Goal: Navigation & Orientation: Find specific page/section

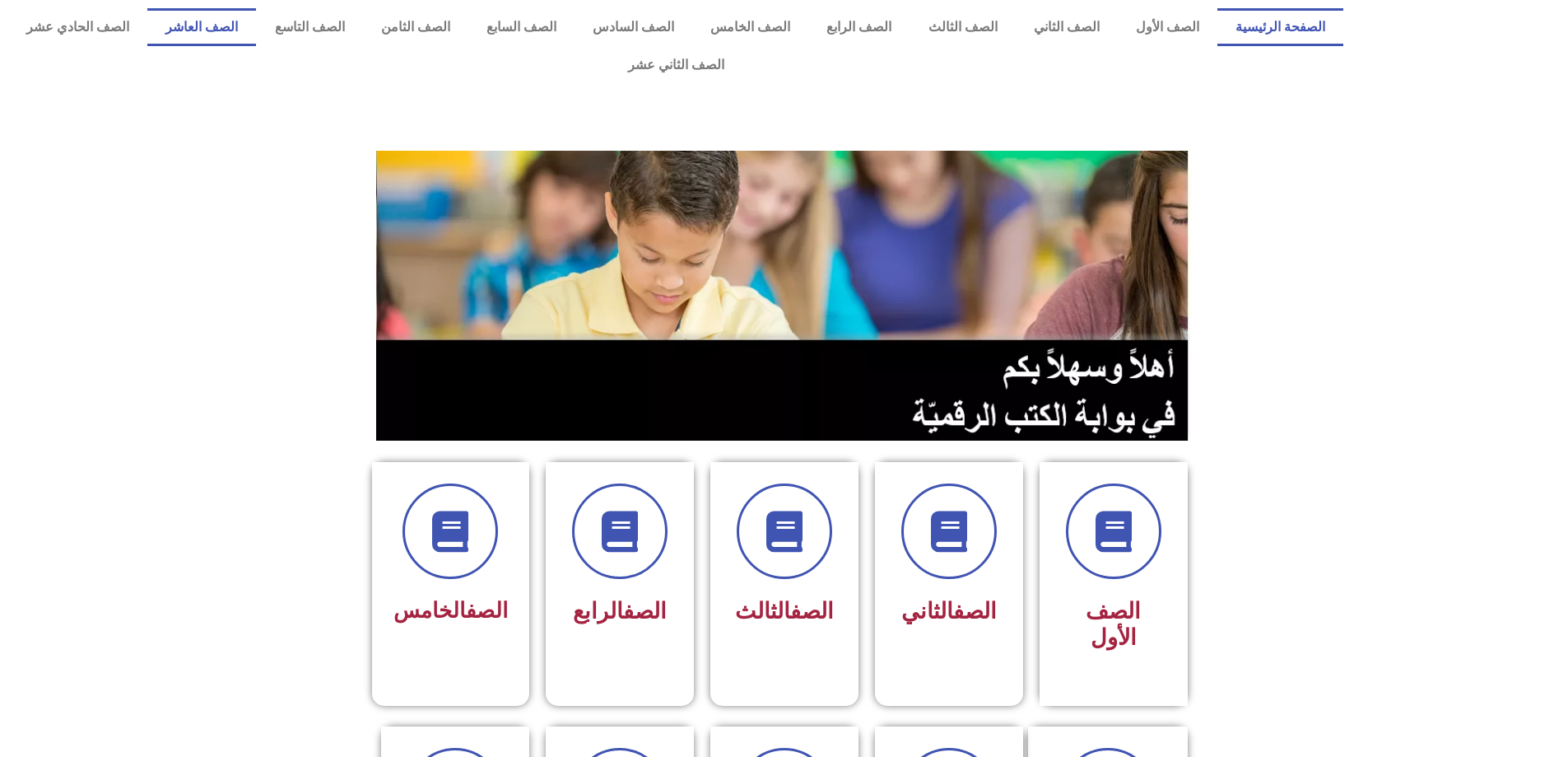
click at [256, 33] on link "الصف العاشر" at bounding box center [202, 27] width 109 height 38
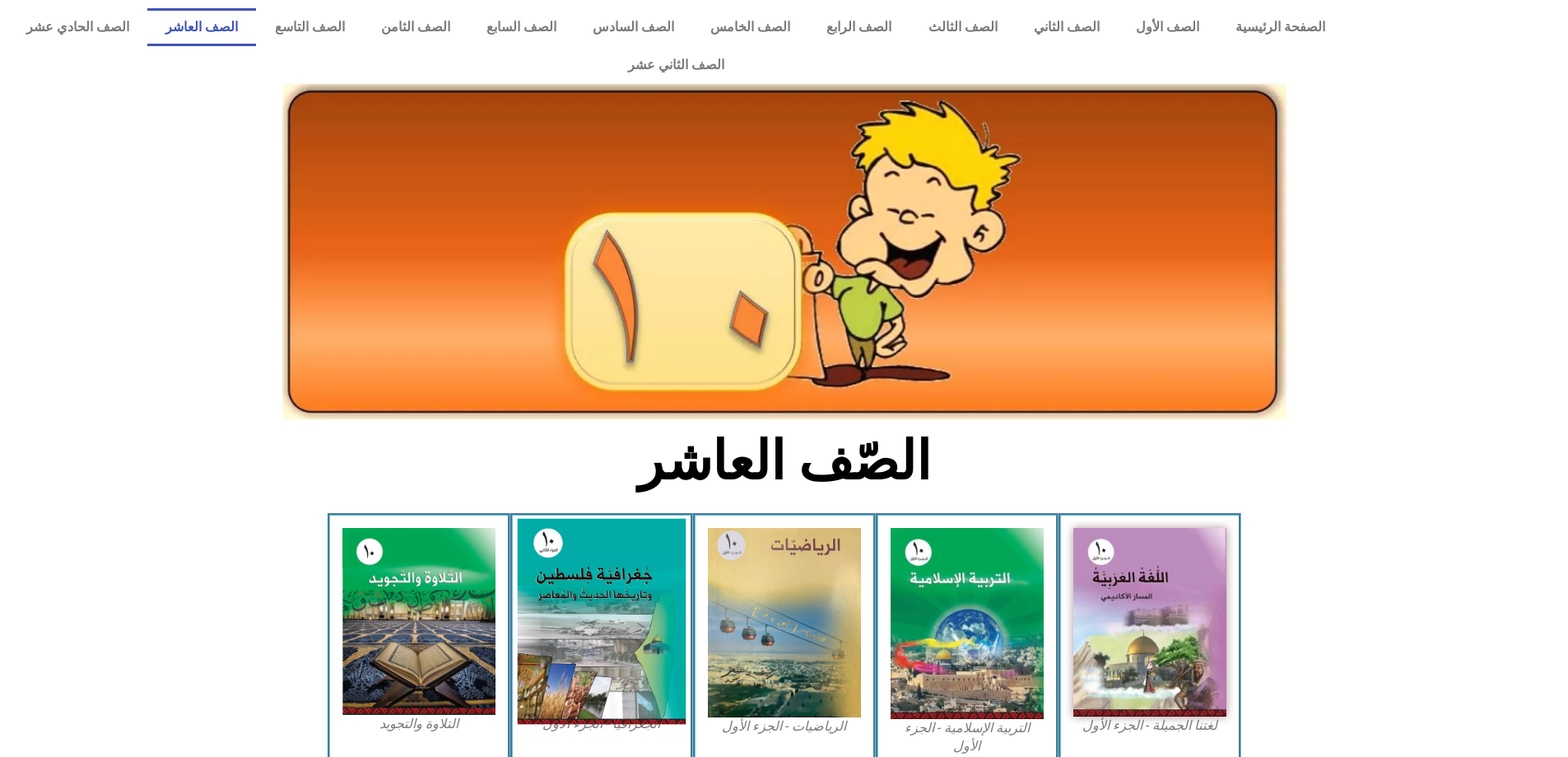
click at [541, 537] on img at bounding box center [601, 622] width 168 height 206
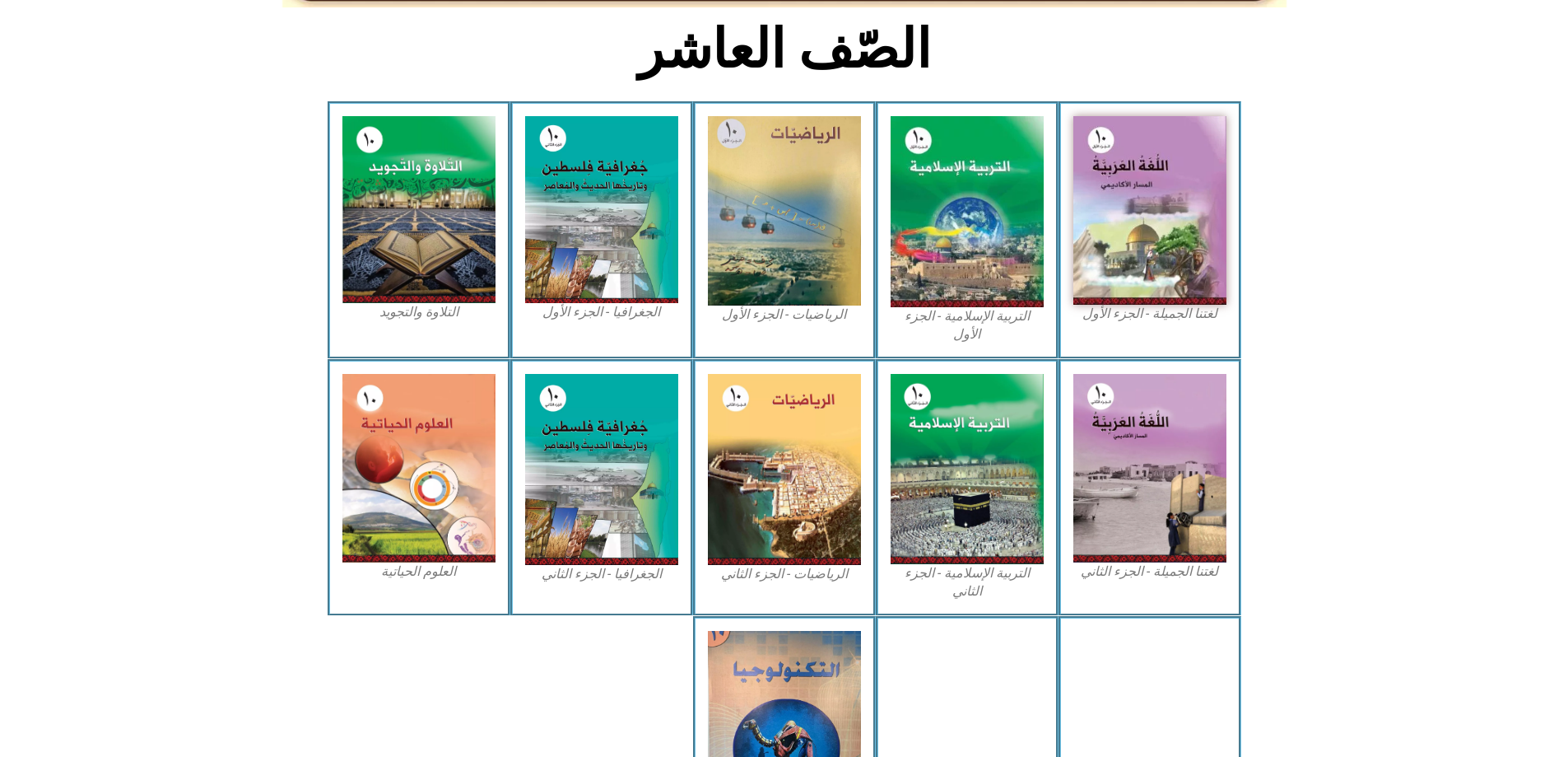
scroll to position [540, 0]
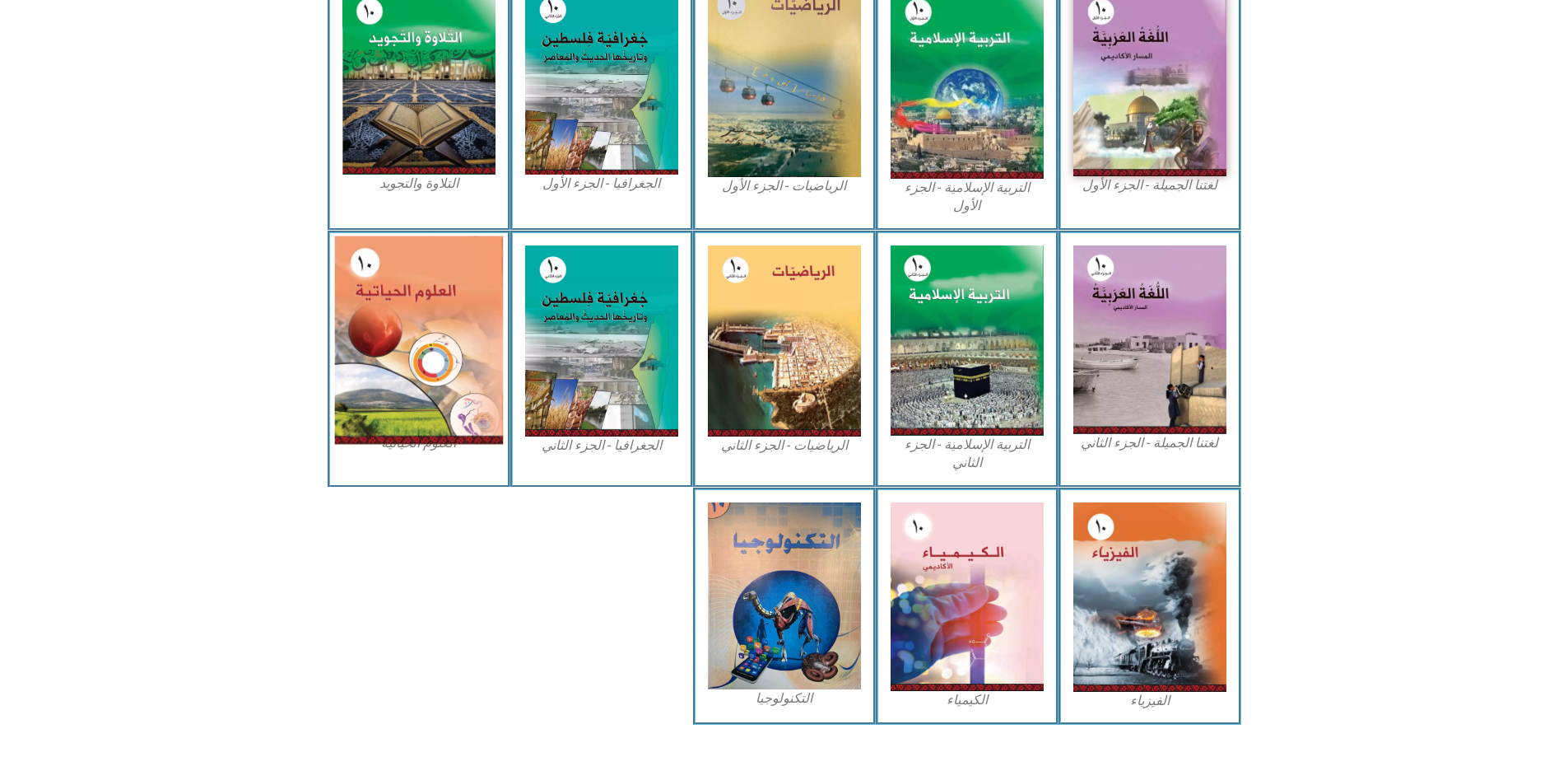
click at [407, 323] on img at bounding box center [418, 340] width 168 height 209
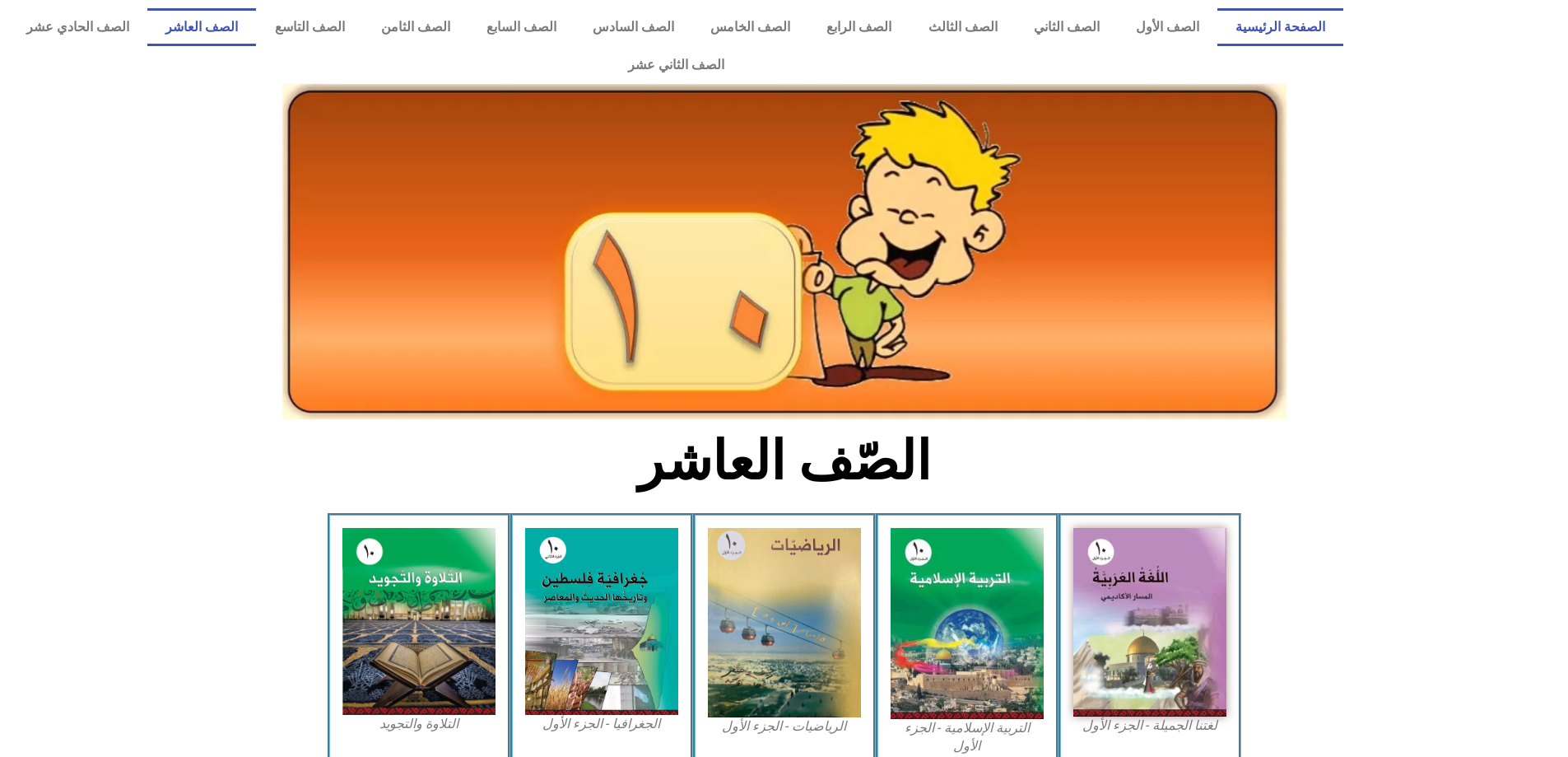
click at [1302, 26] on link "الصفحة الرئيسية" at bounding box center [1281, 27] width 126 height 38
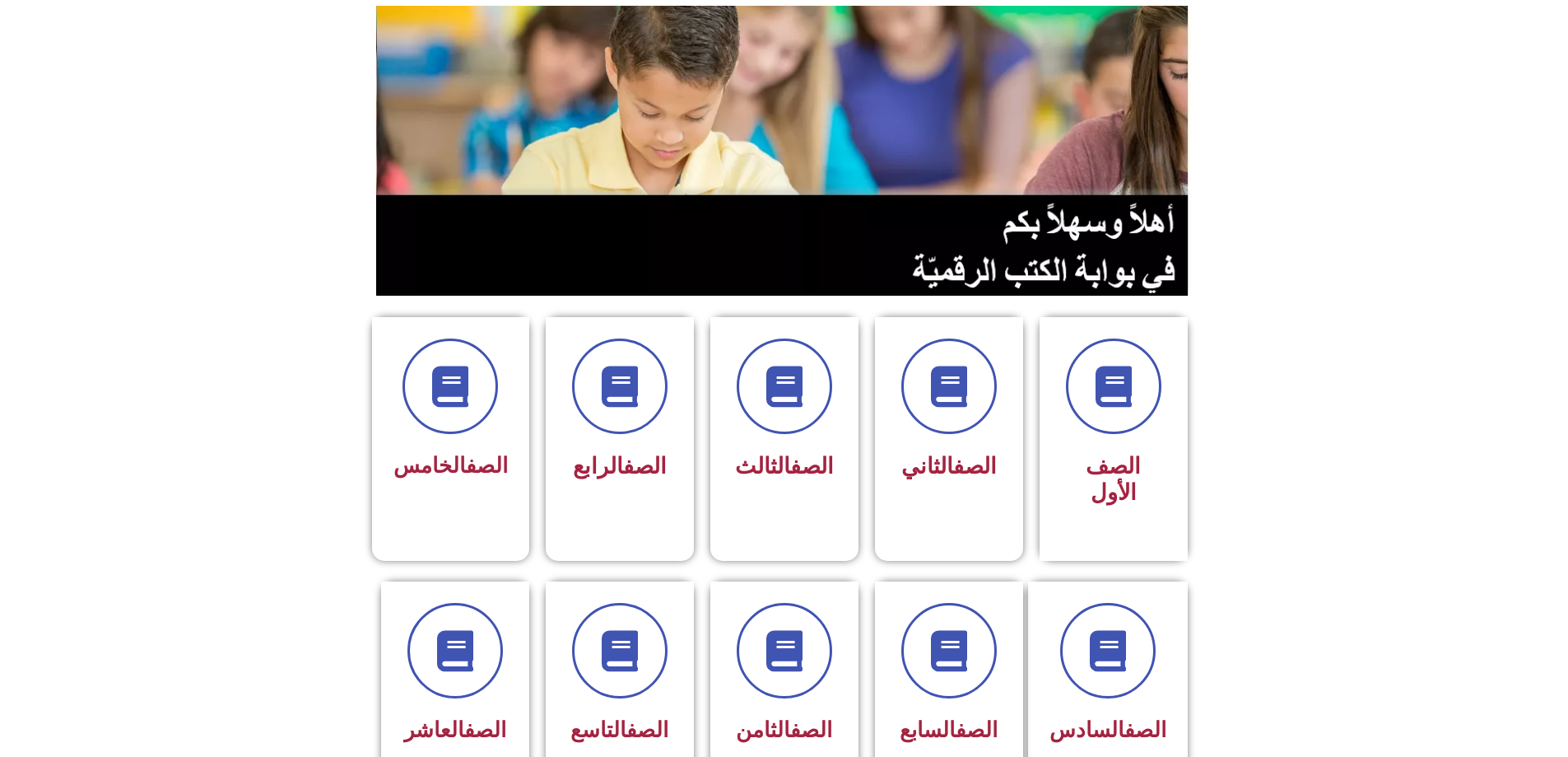
scroll to position [412, 0]
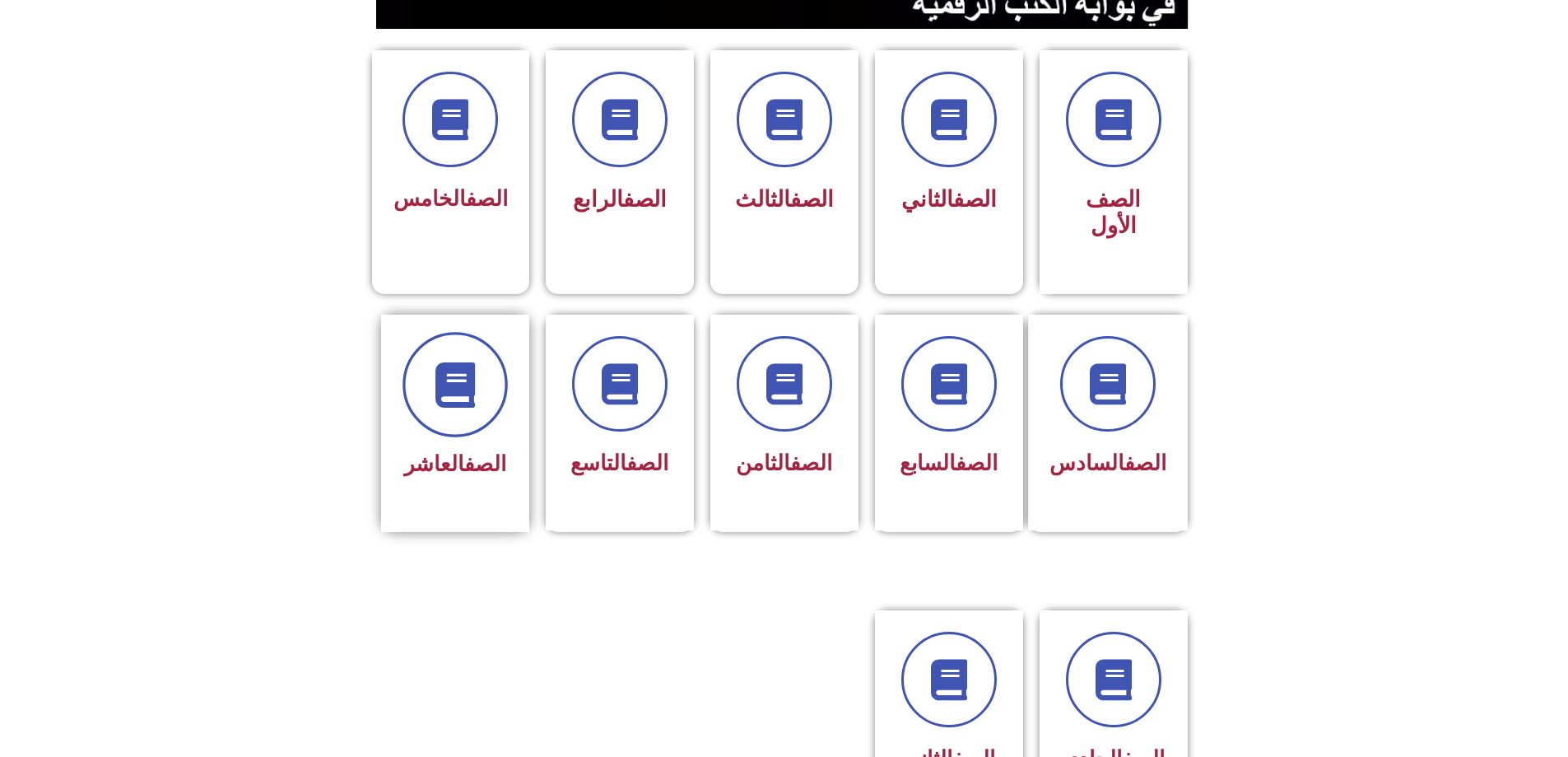
click at [439, 350] on span at bounding box center [455, 385] width 106 height 106
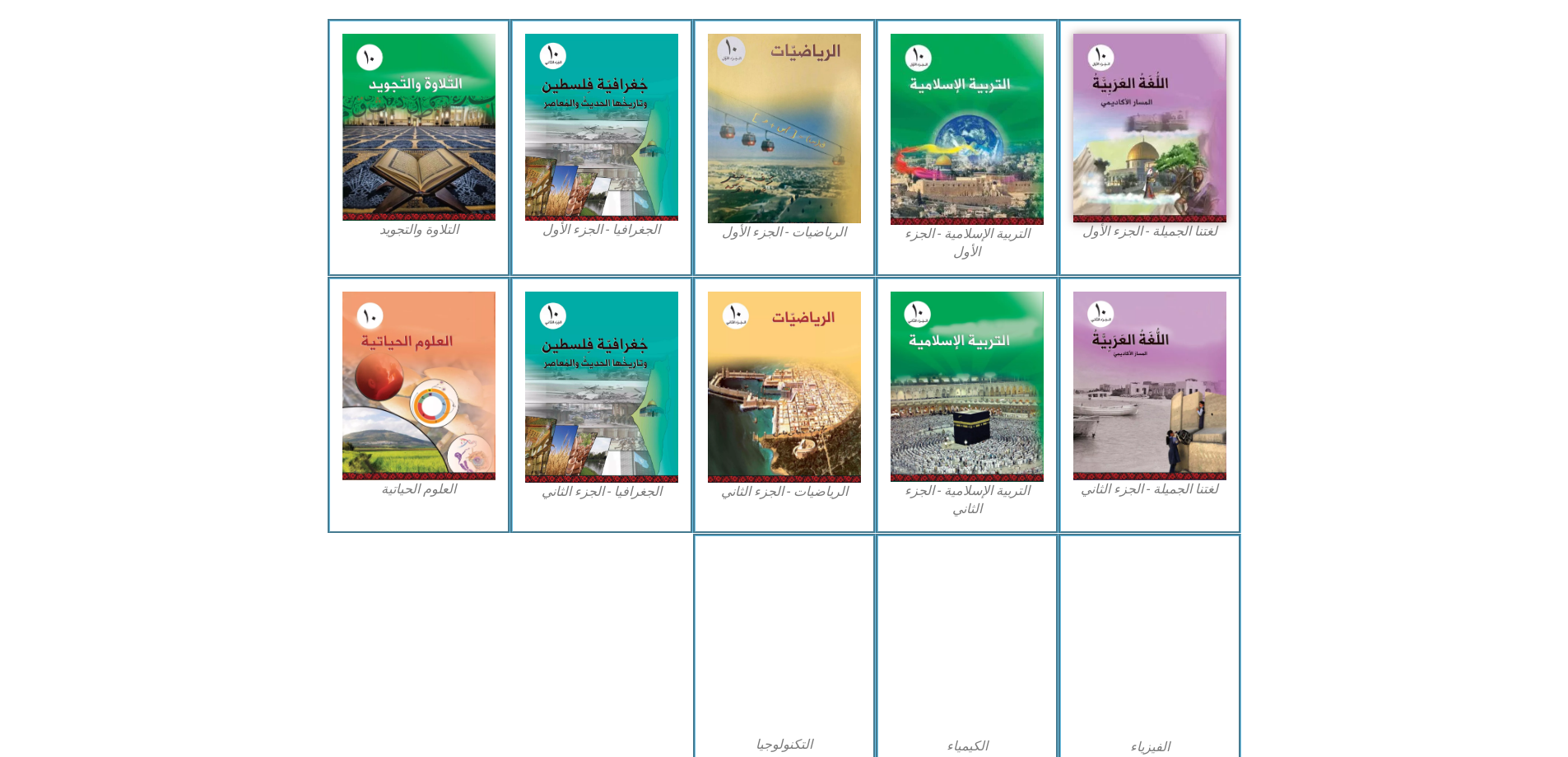
scroll to position [540, 0]
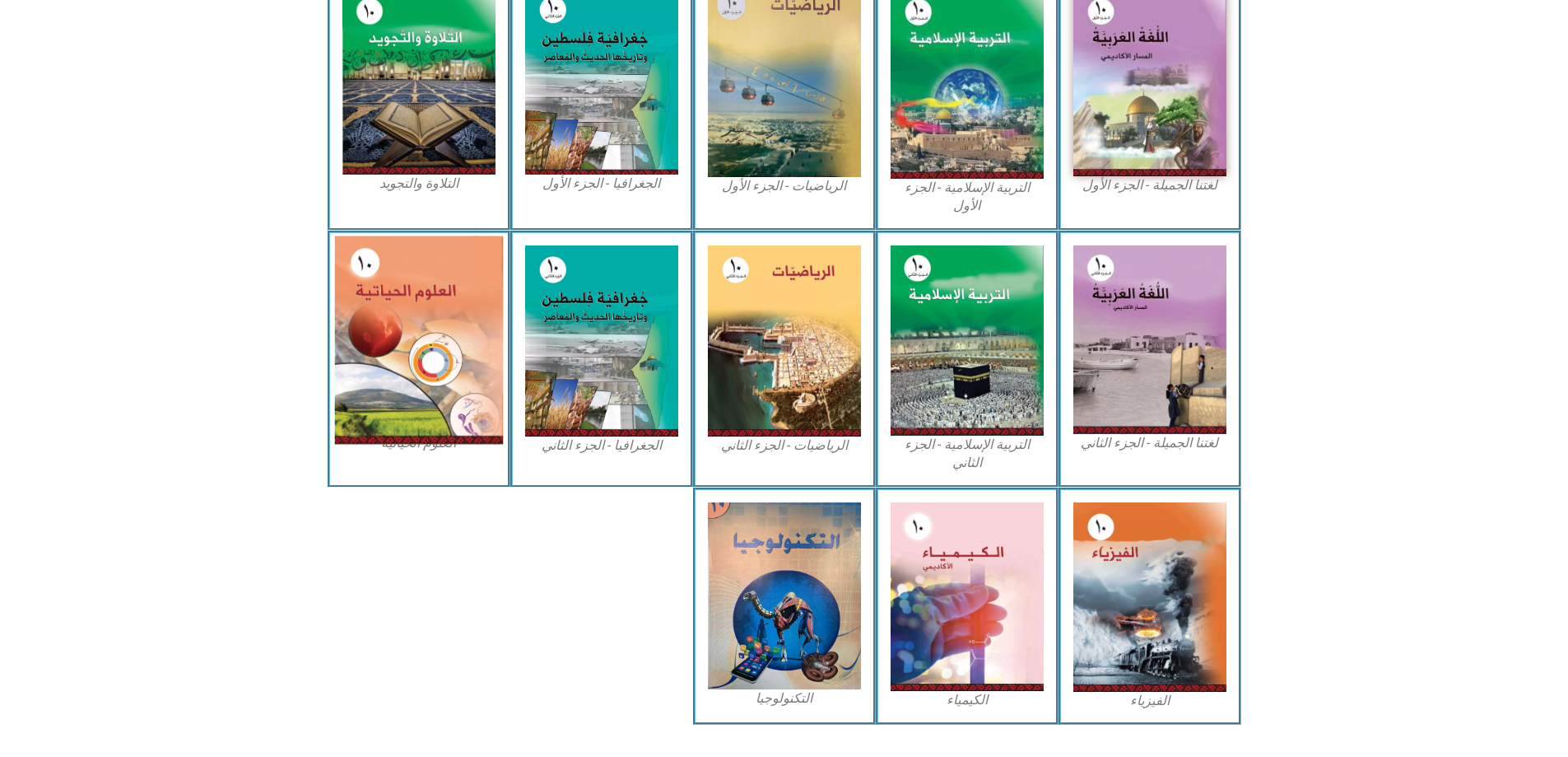
click at [417, 369] on img at bounding box center [418, 340] width 168 height 209
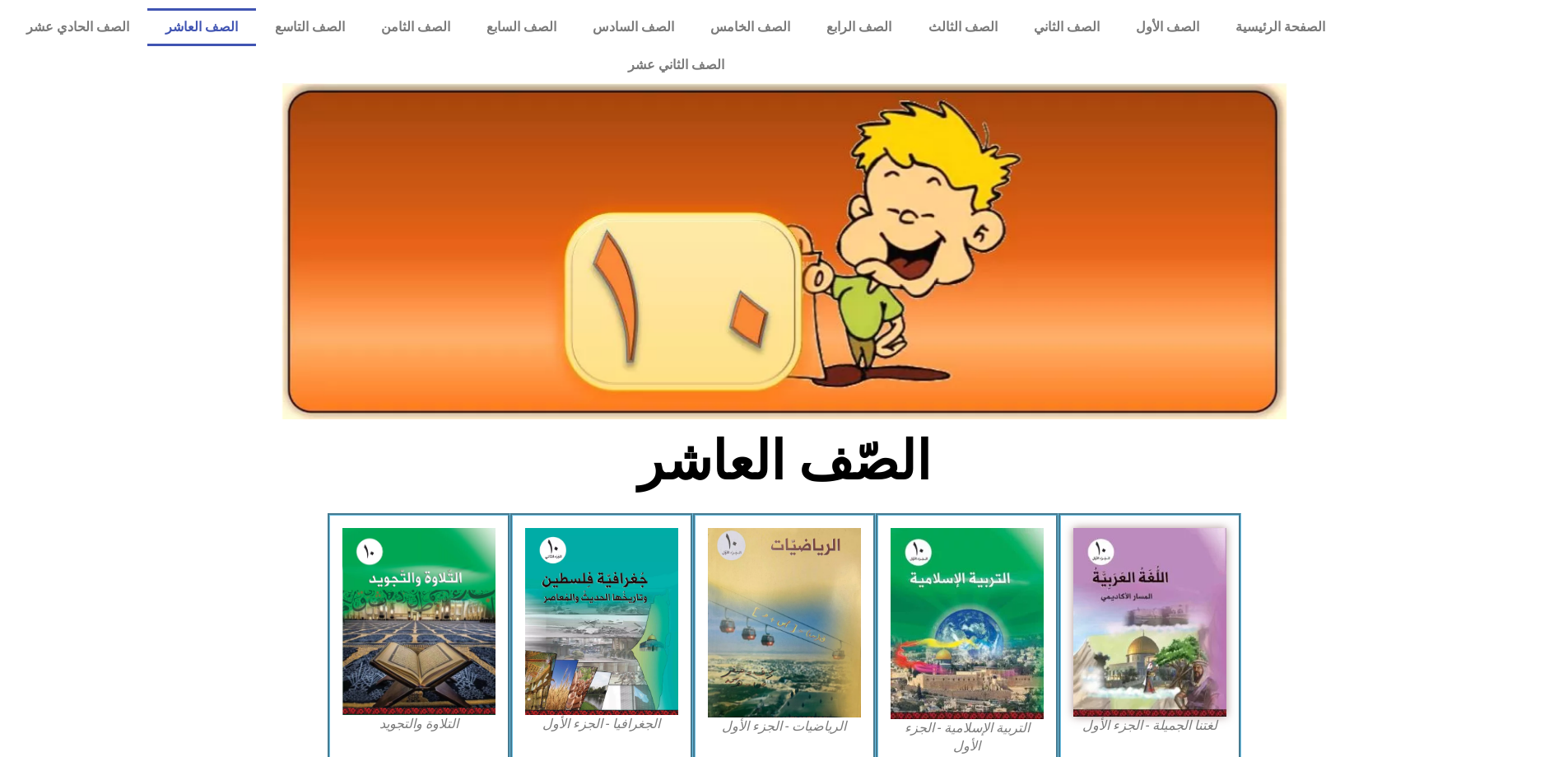
scroll to position [540, 0]
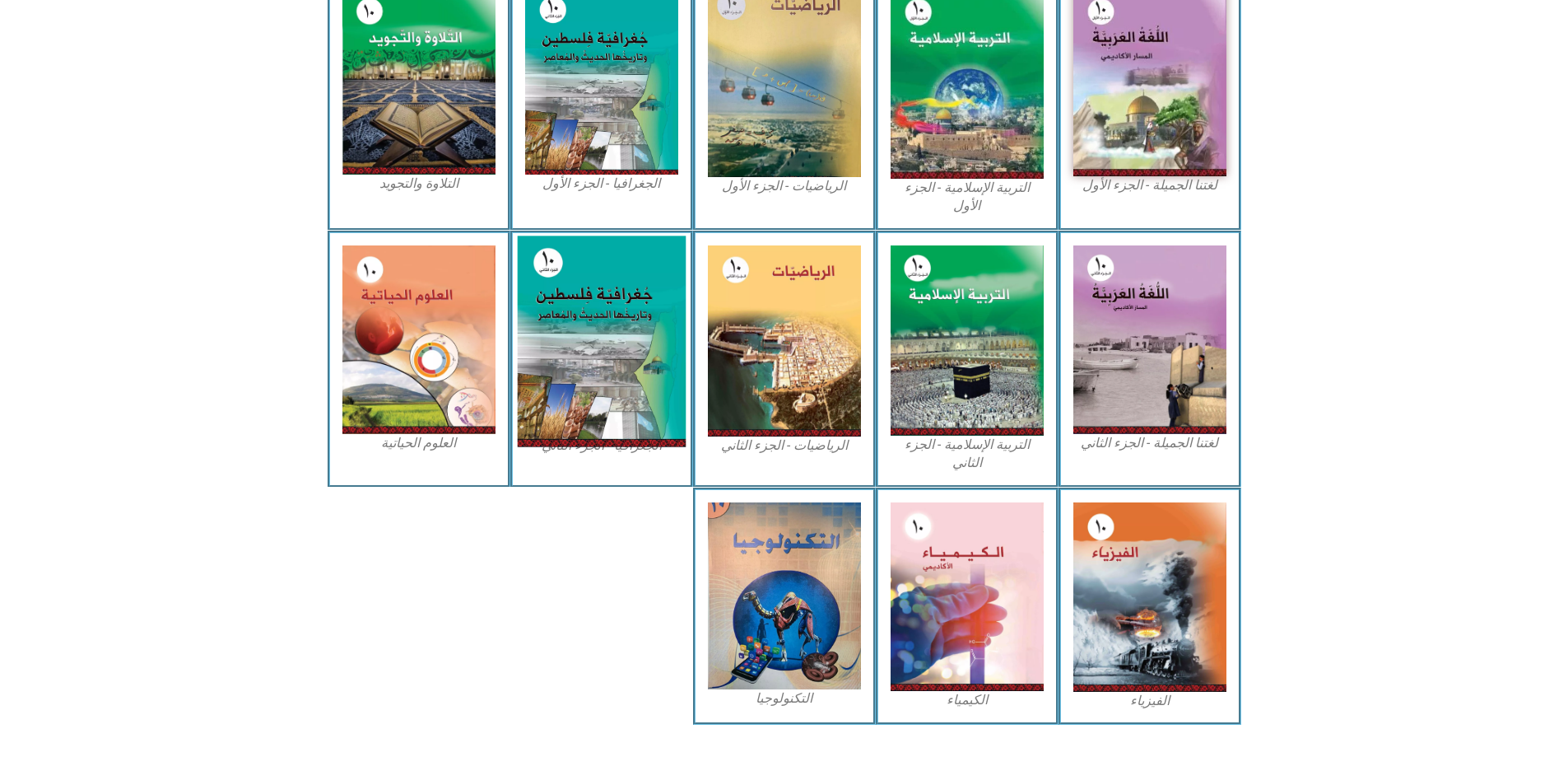
click at [570, 330] on img at bounding box center [601, 340] width 168 height 210
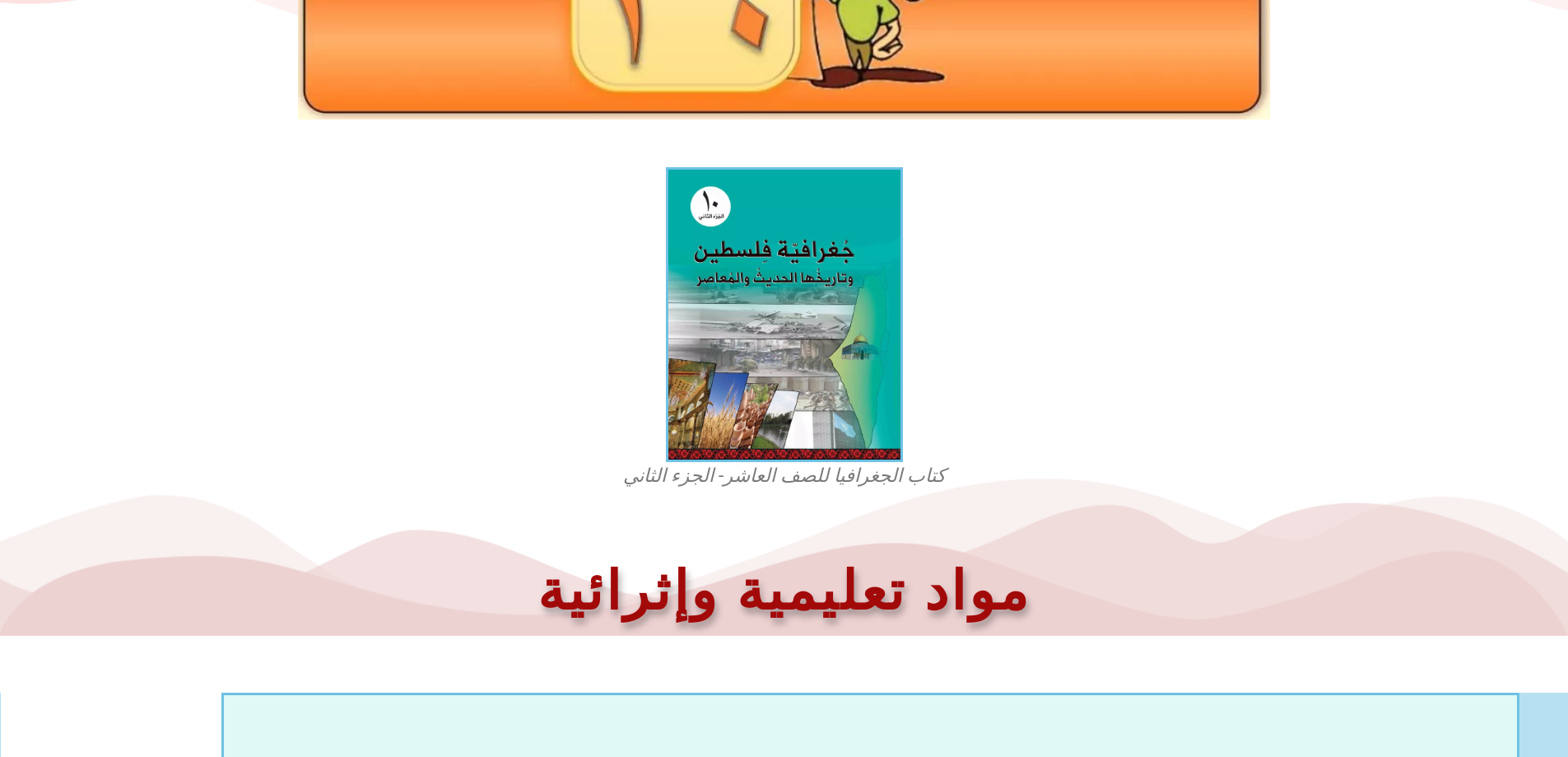
scroll to position [329, 0]
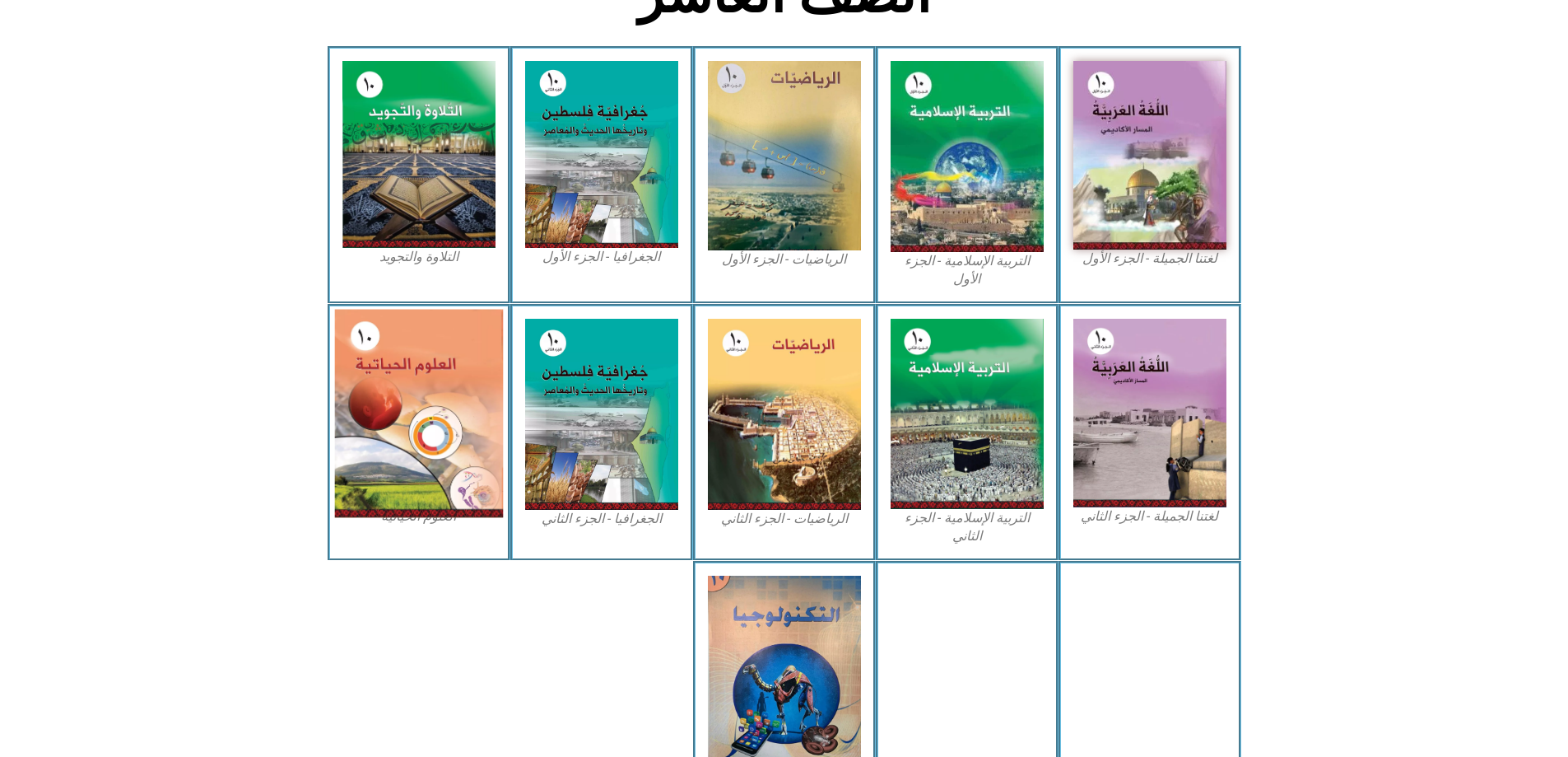
scroll to position [376, 0]
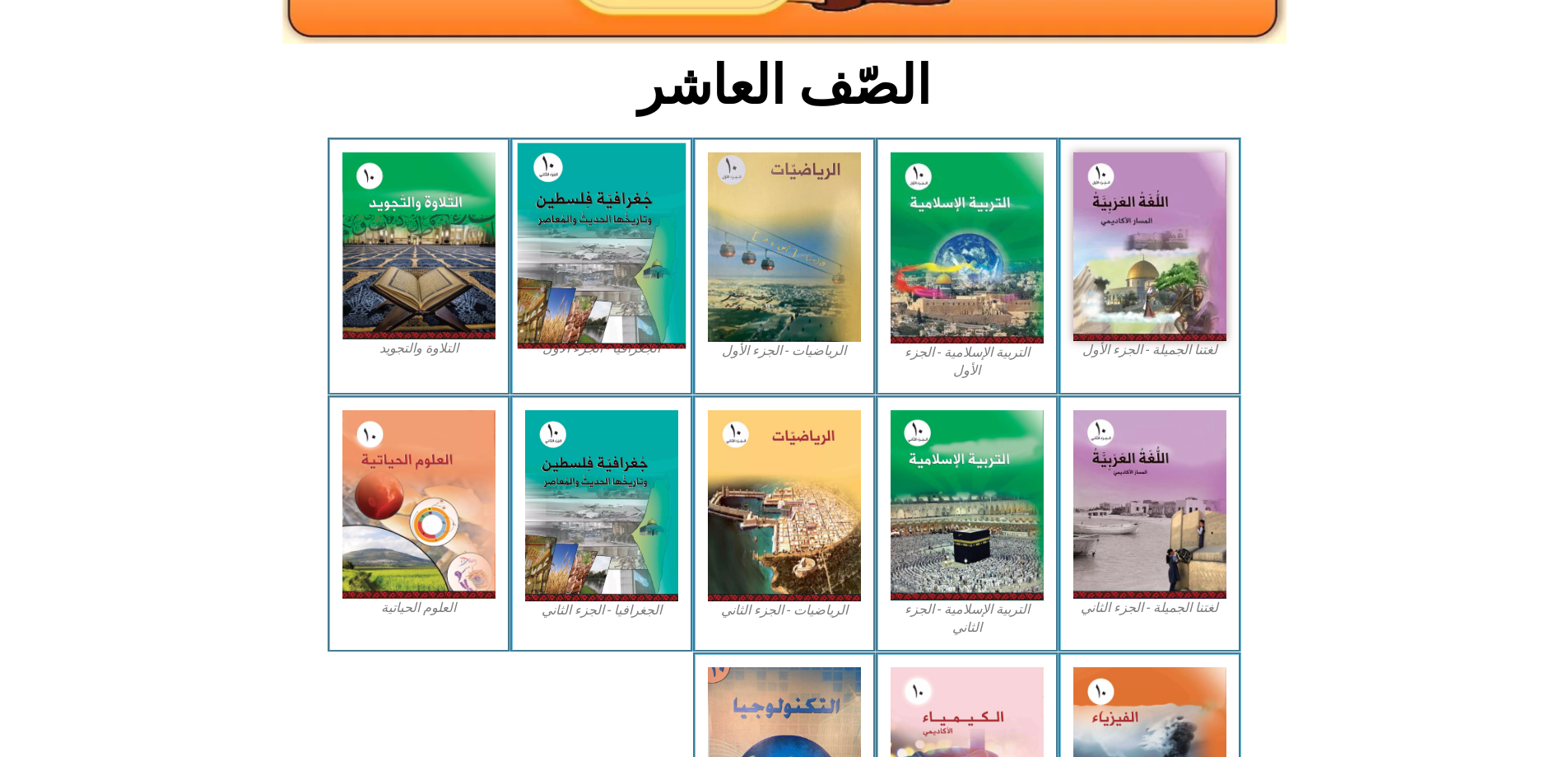
click at [625, 148] on img at bounding box center [601, 246] width 168 height 206
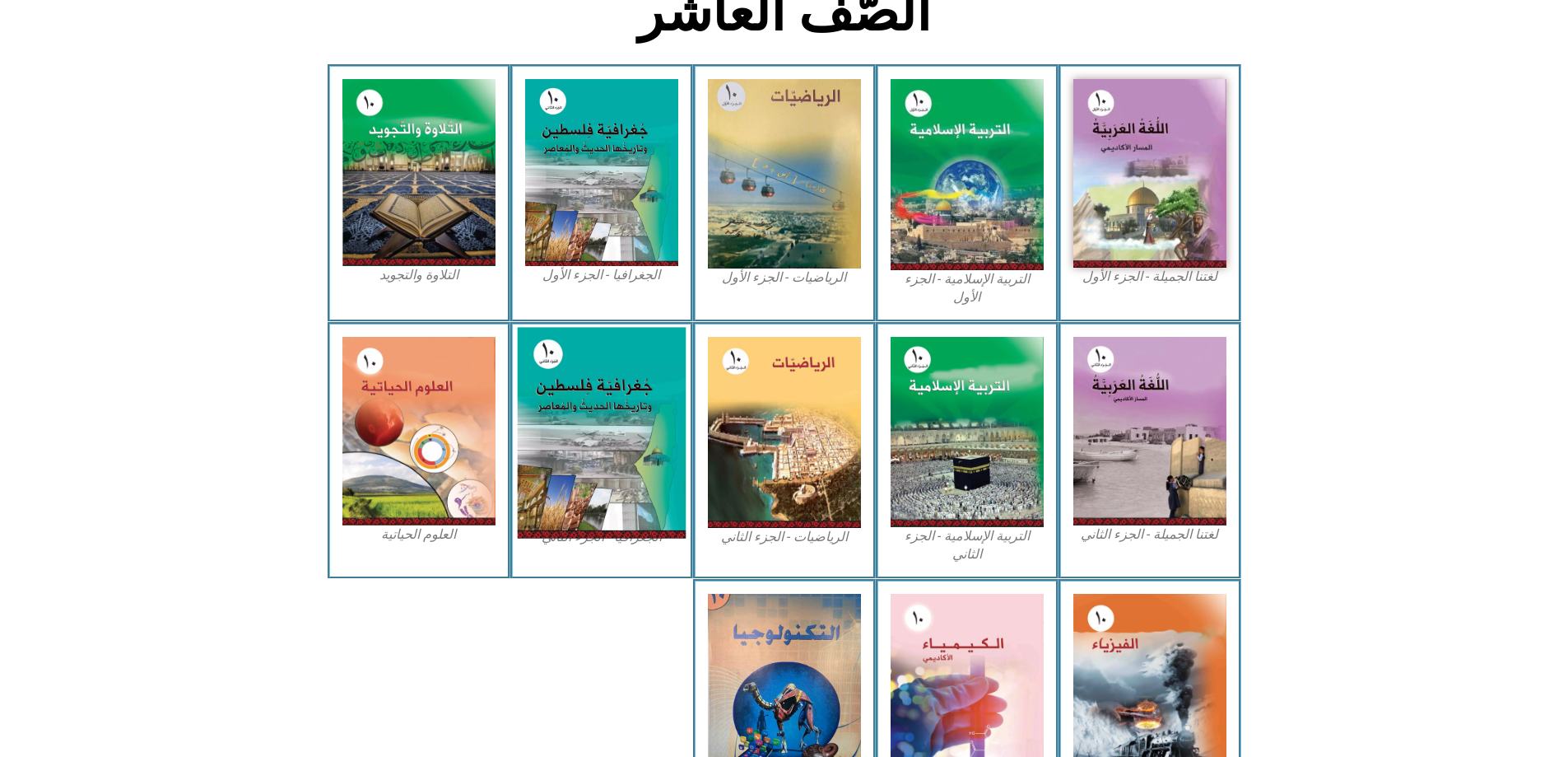
scroll to position [540, 0]
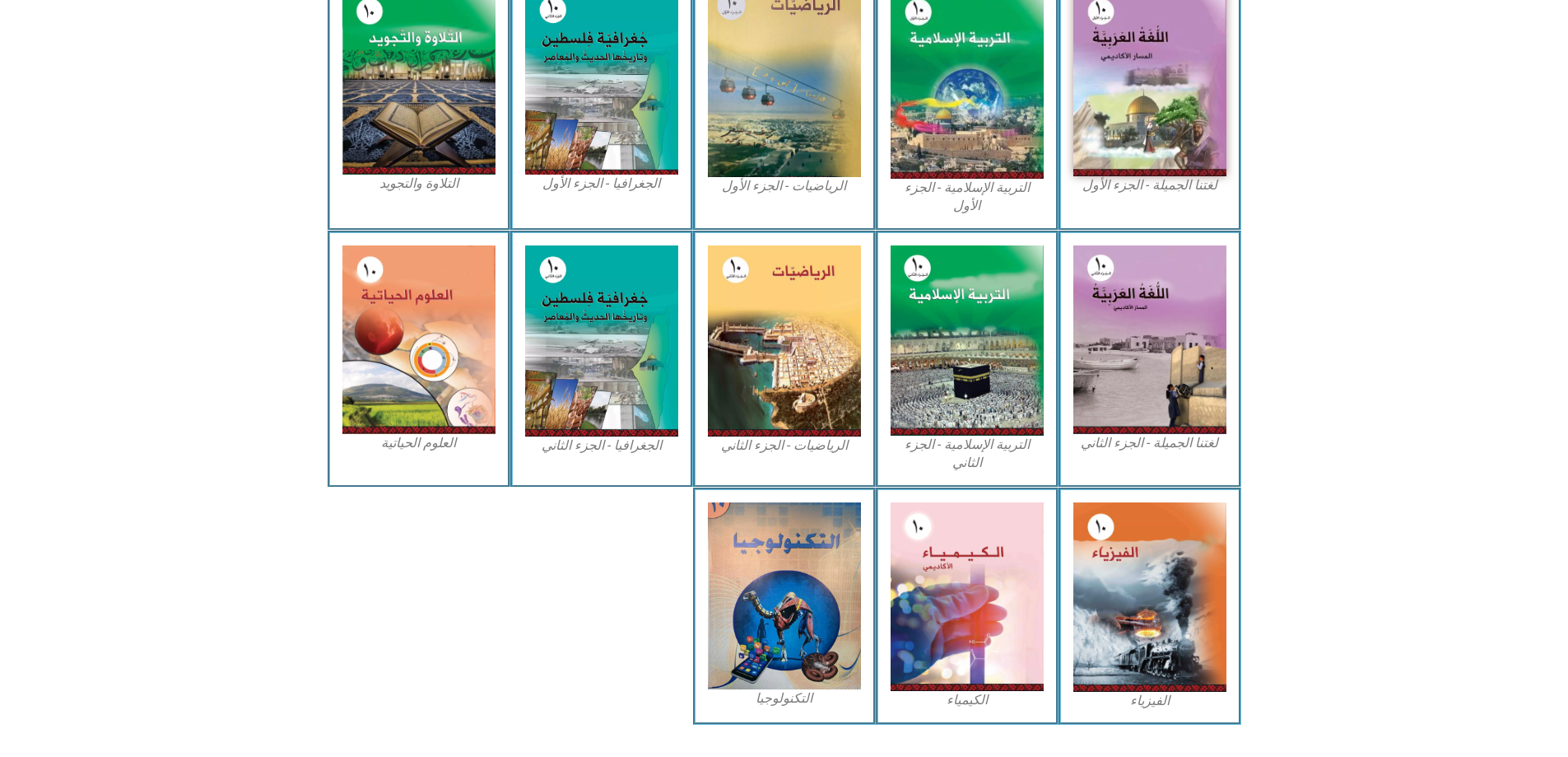
click at [869, 557] on div "التكنولوجيا" at bounding box center [784, 607] width 183 height 238
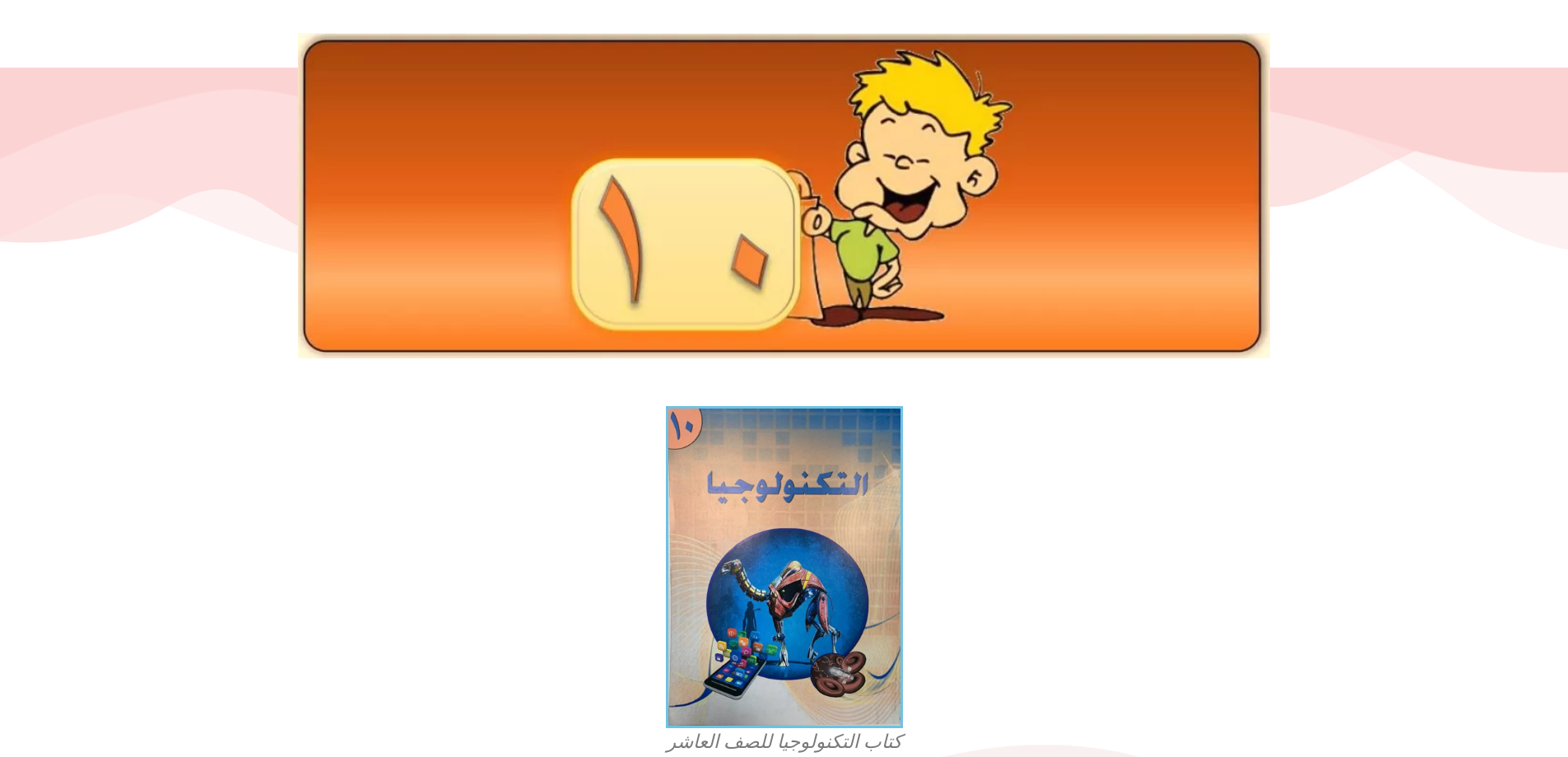
scroll to position [78, 0]
